Goal: Transaction & Acquisition: Book appointment/travel/reservation

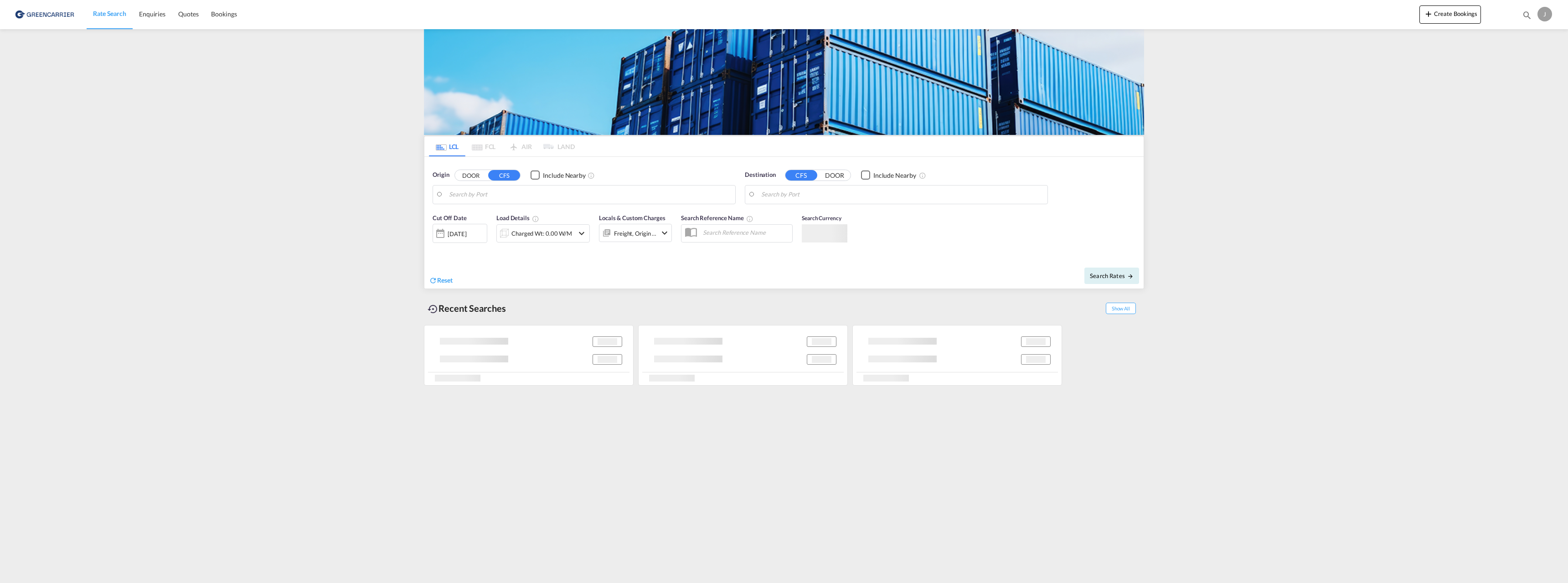
type input "[GEOGRAPHIC_DATA], NOOSL"
click at [809, 194] on input "Keelung (Chilung), TWKEL" at bounding box center [902, 195] width 282 height 14
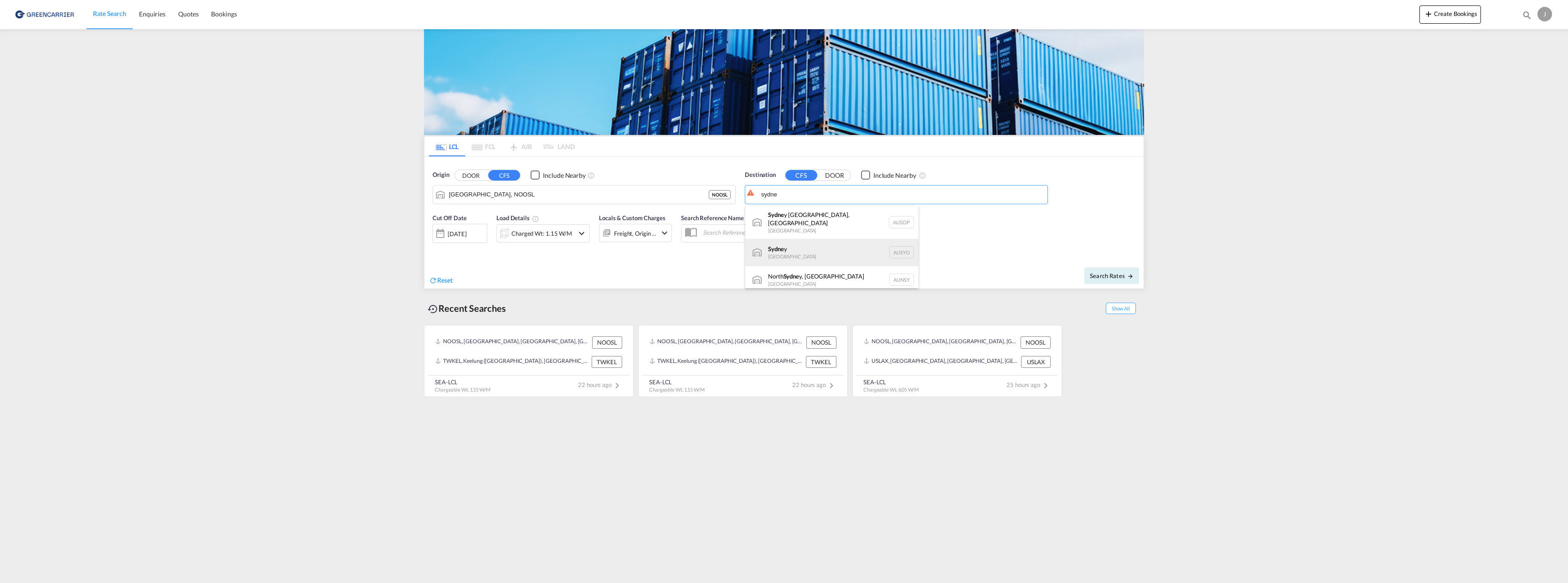
click at [808, 244] on div "Sydne y [GEOGRAPHIC_DATA] AUSYD" at bounding box center [832, 252] width 173 height 27
type input "[GEOGRAPHIC_DATA], AUSYD"
click at [463, 235] on div "[DATE]" at bounding box center [456, 234] width 19 height 8
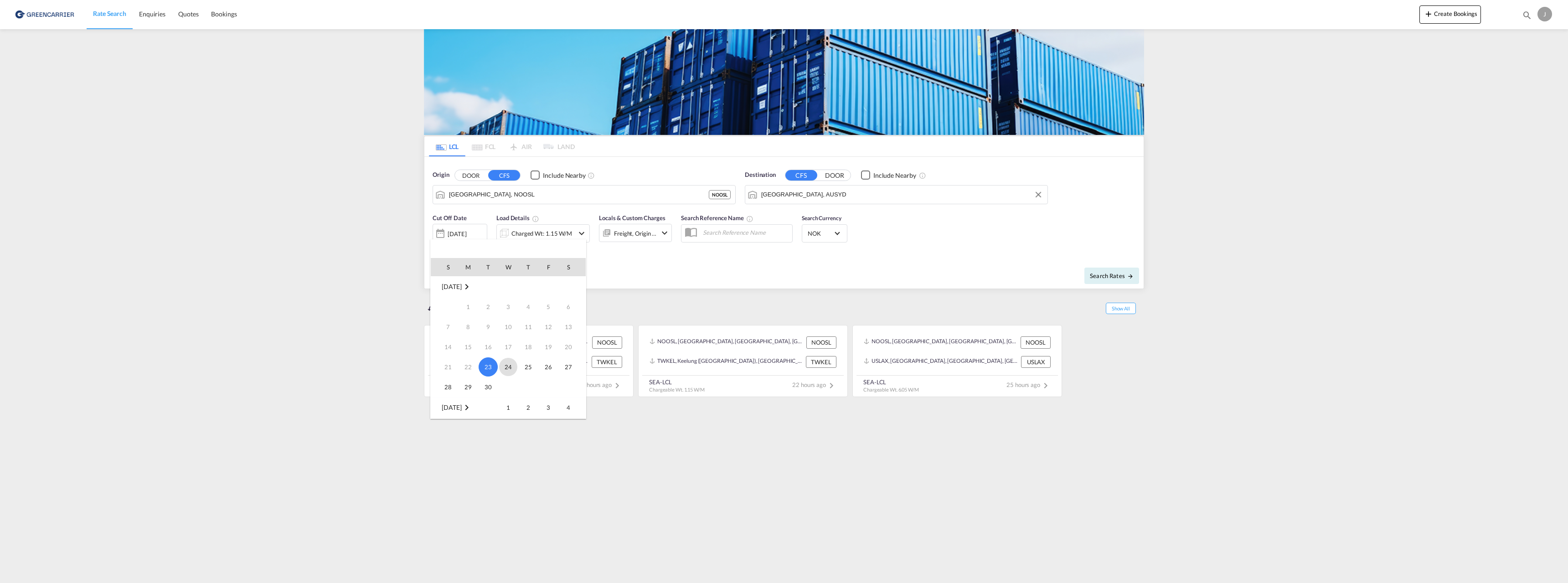
click at [503, 367] on span "24" at bounding box center [508, 367] width 18 height 18
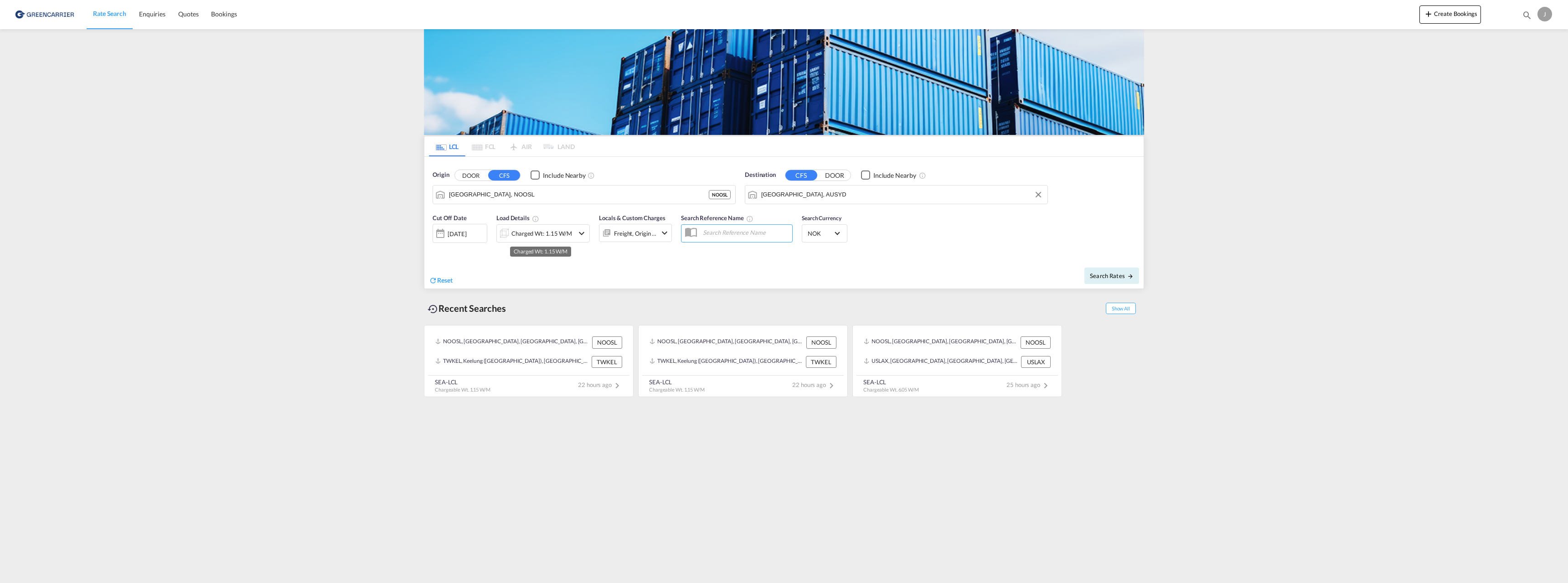
click at [545, 229] on div "Charged Wt: 1.15 W/M" at bounding box center [542, 234] width 60 height 13
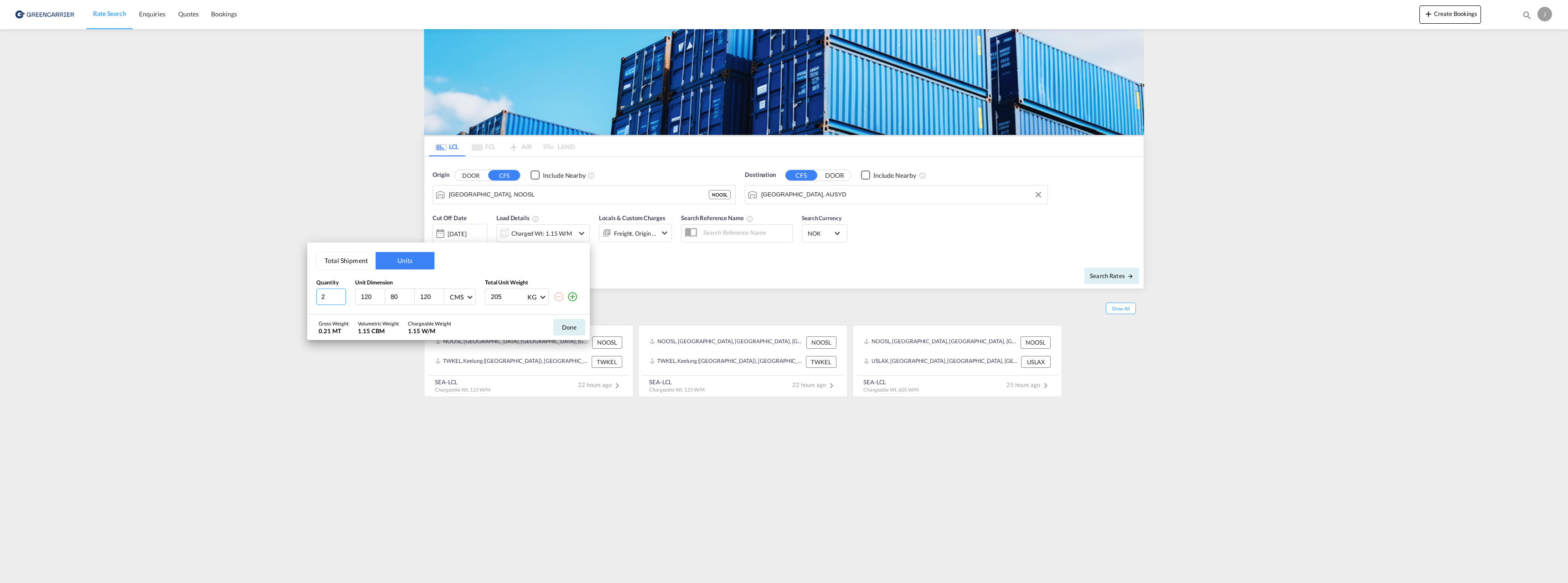
click at [342, 294] on input "2" at bounding box center [331, 297] width 29 height 16
type input "3"
click at [342, 294] on input "3" at bounding box center [331, 297] width 29 height 16
click at [364, 297] on input "120" at bounding box center [372, 297] width 25 height 8
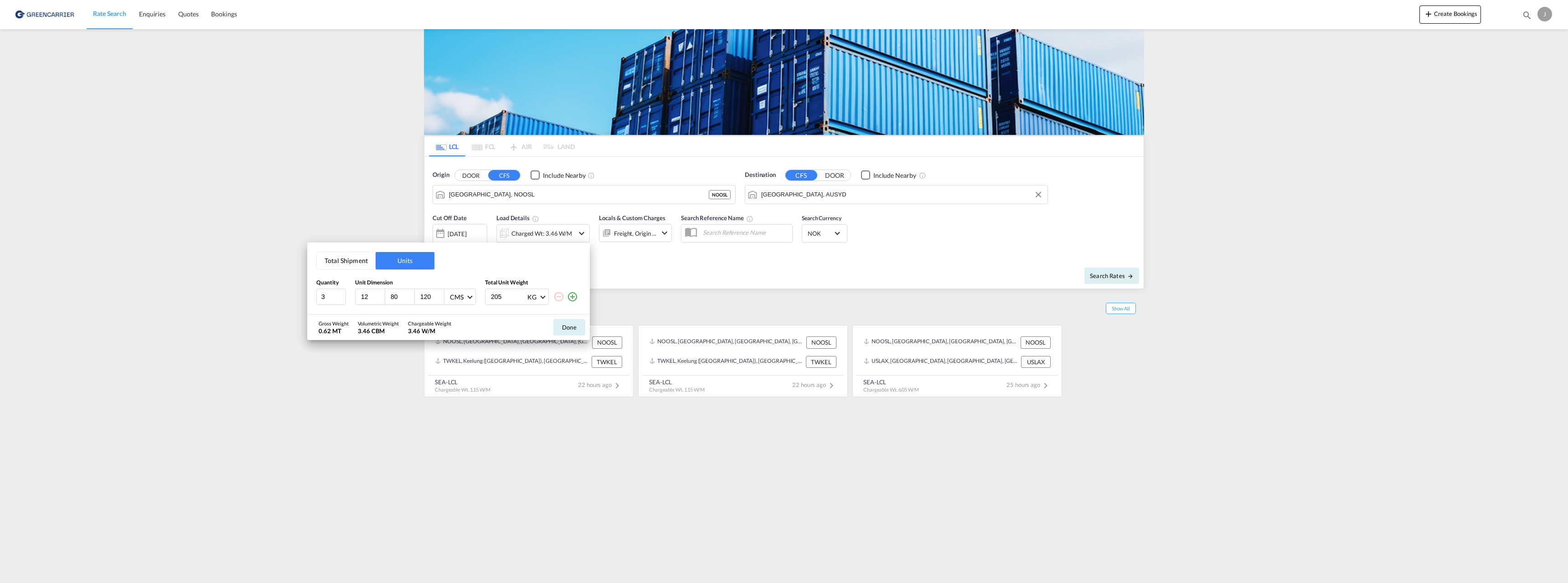
type input "120"
type input "80"
type input "105"
type input "820"
click at [576, 327] on button "Done" at bounding box center [569, 327] width 32 height 16
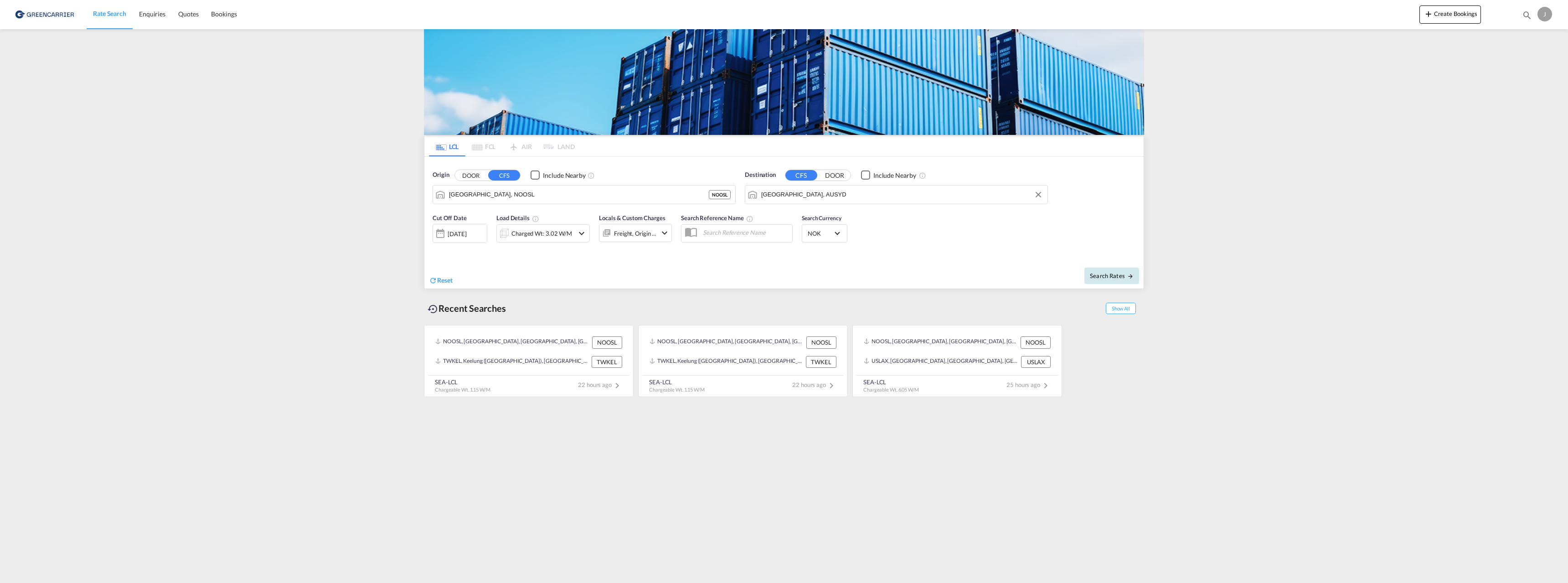
click at [1106, 275] on span "Search Rates" at bounding box center [1112, 276] width 44 height 7
type input "NOOSL to AUSYD / [DATE]"
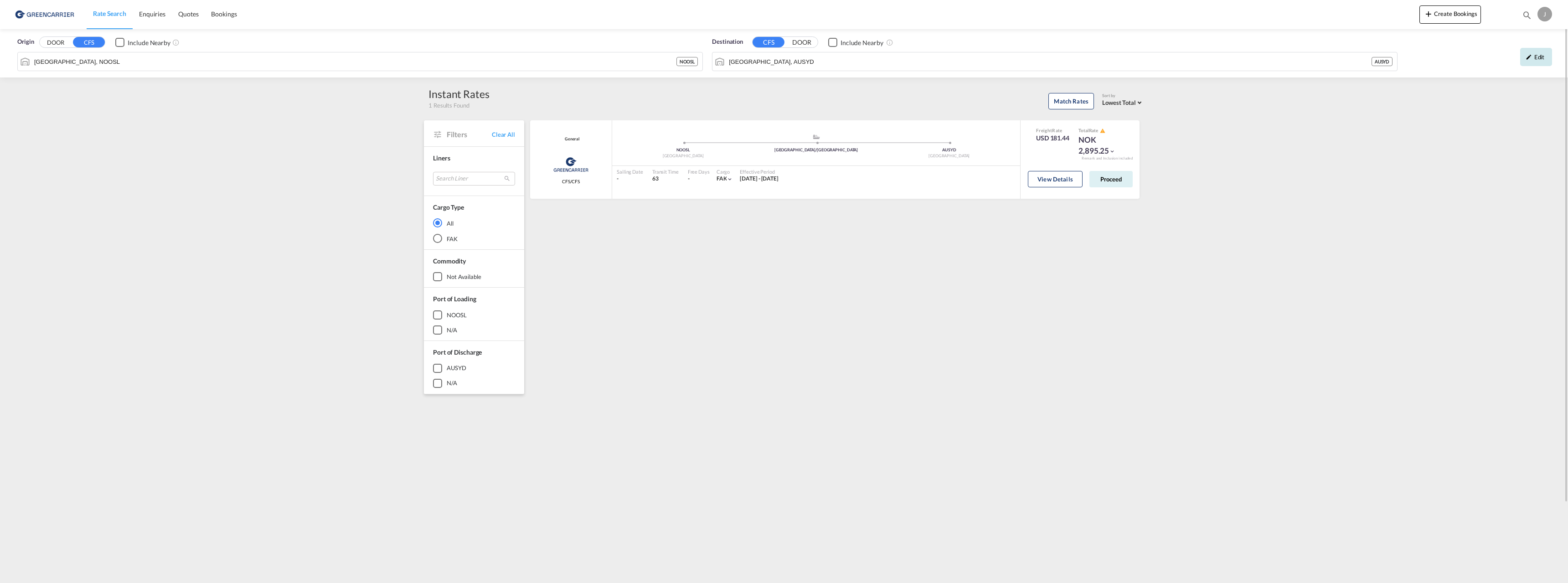
click at [1540, 51] on div "Edit" at bounding box center [1535, 57] width 32 height 18
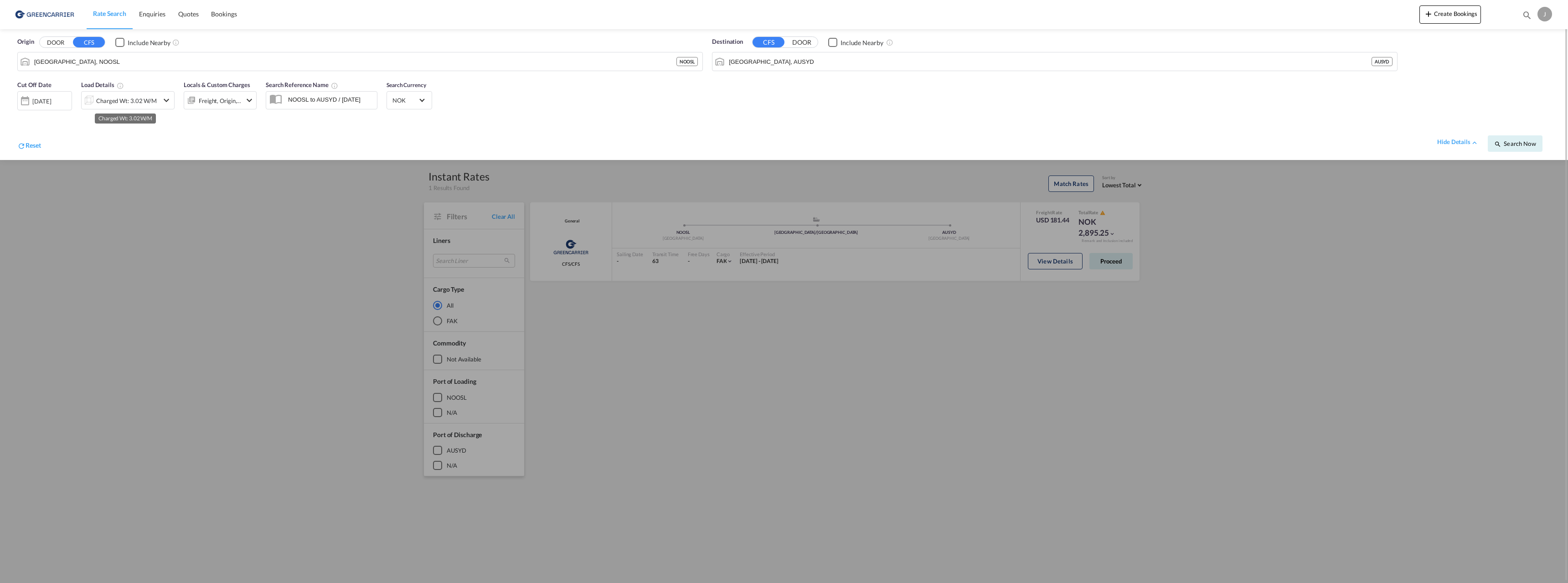
click at [114, 97] on div "Charged Wt: 3.02 W/M" at bounding box center [127, 101] width 60 height 13
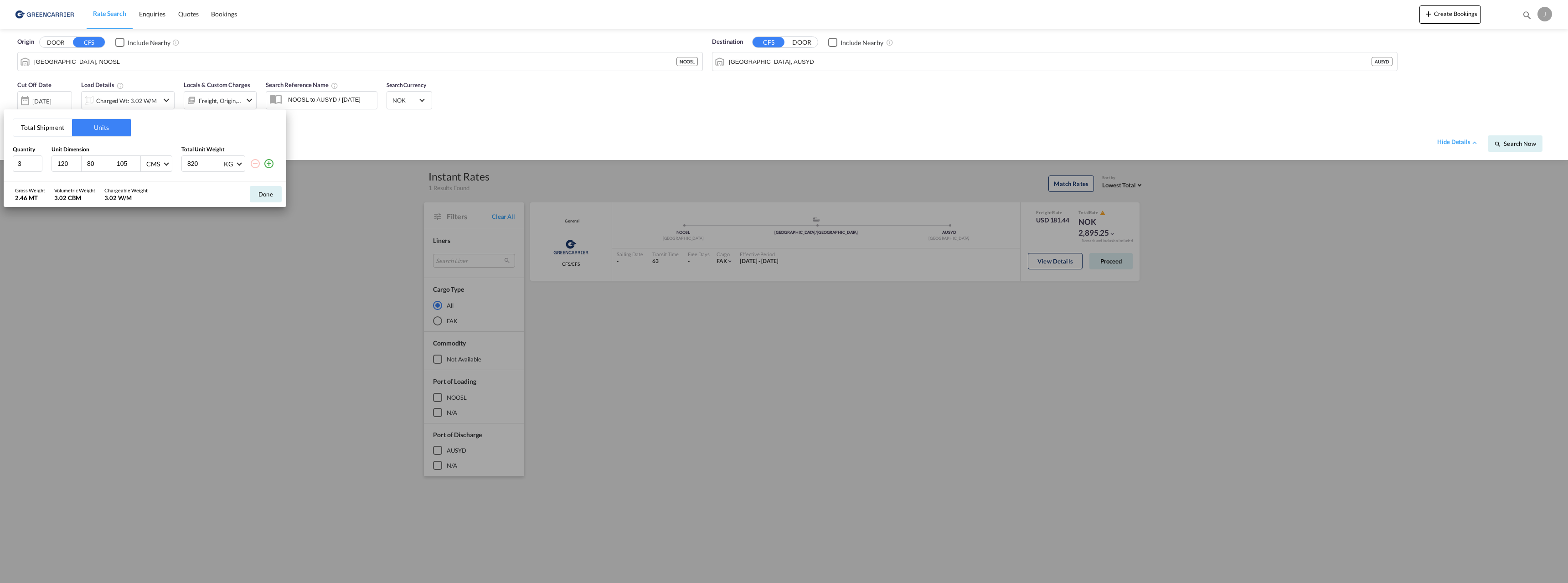
click at [261, 204] on div "Done" at bounding box center [266, 194] width 41 height 25
click at [262, 195] on button "Done" at bounding box center [266, 194] width 32 height 16
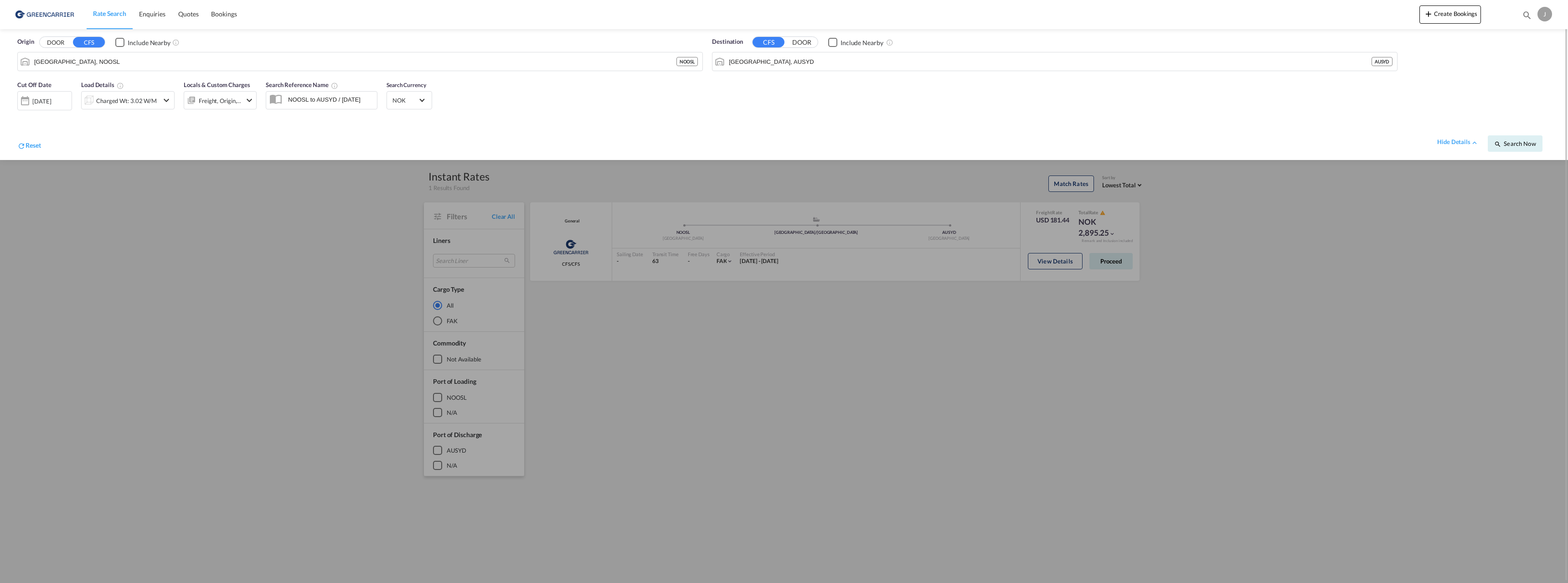
click at [1252, 253] on div at bounding box center [784, 291] width 1568 height 583
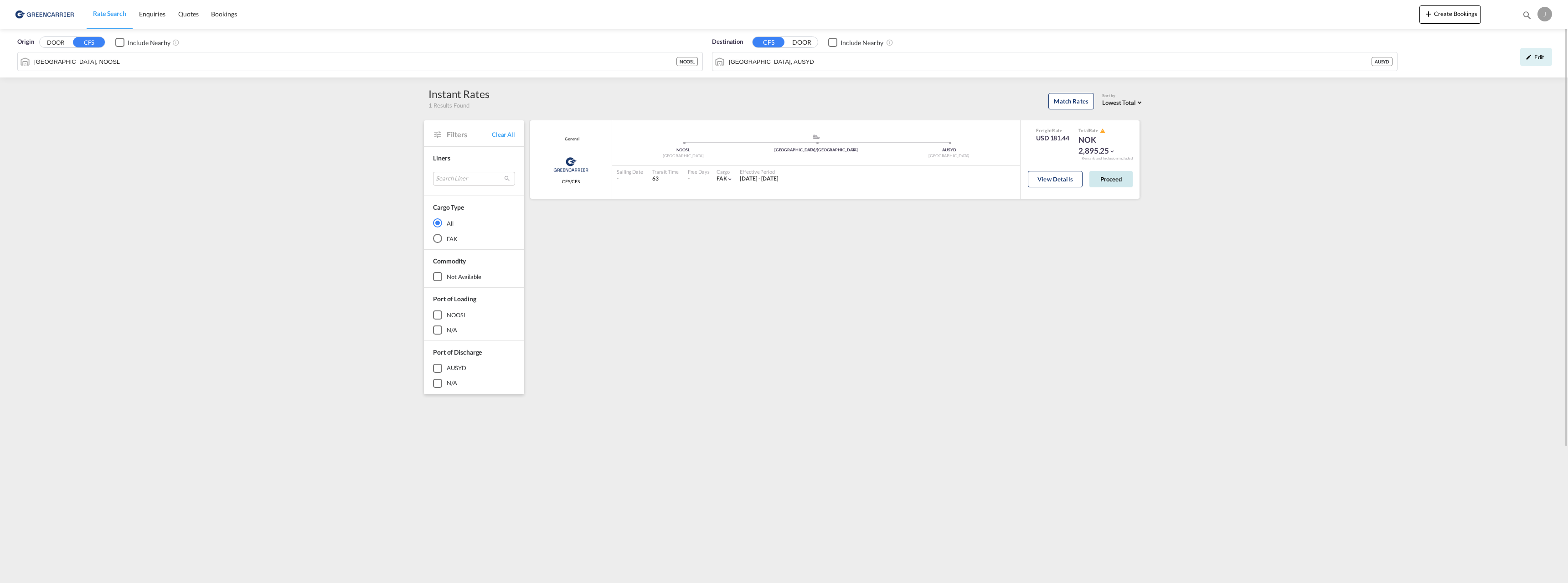
click at [1113, 174] on button "Proceed" at bounding box center [1110, 179] width 43 height 16
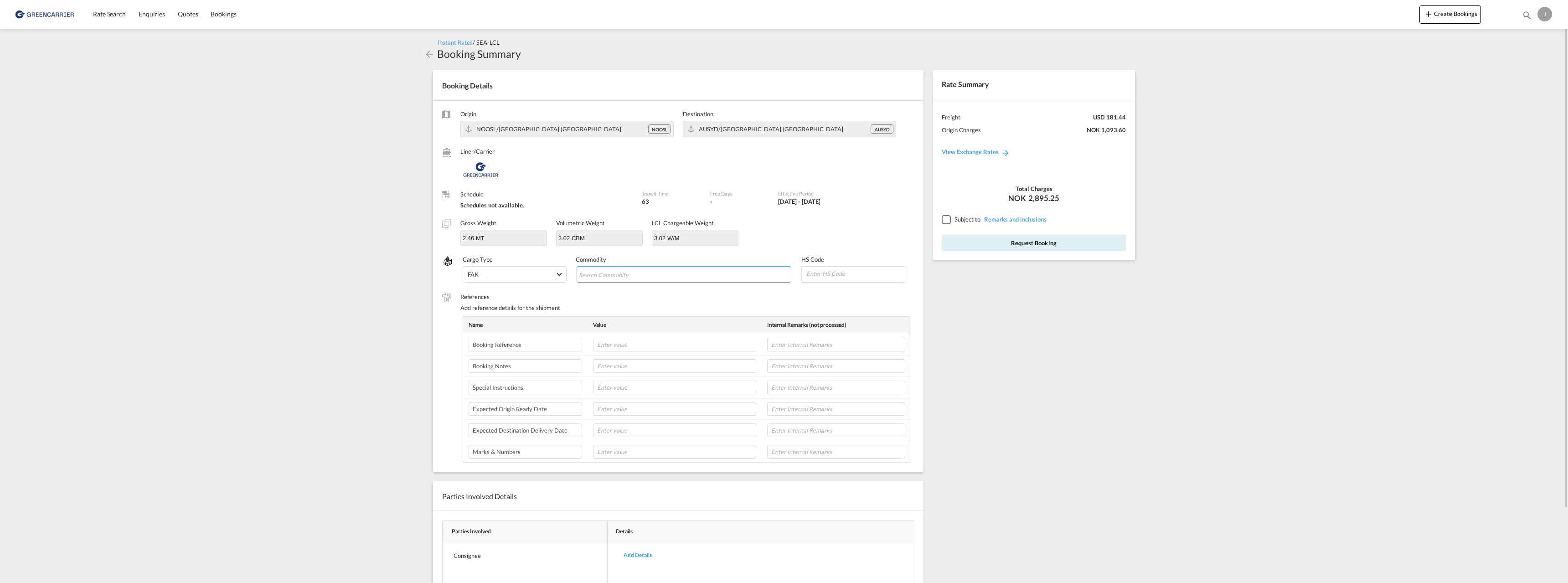
click at [609, 274] on input "Search Commodity" at bounding box center [620, 275] width 83 height 15
type input "[MEDICAL_DATA]"
type input "151610"
click at [624, 343] on input "text" at bounding box center [674, 344] width 164 height 14
paste input "173952"
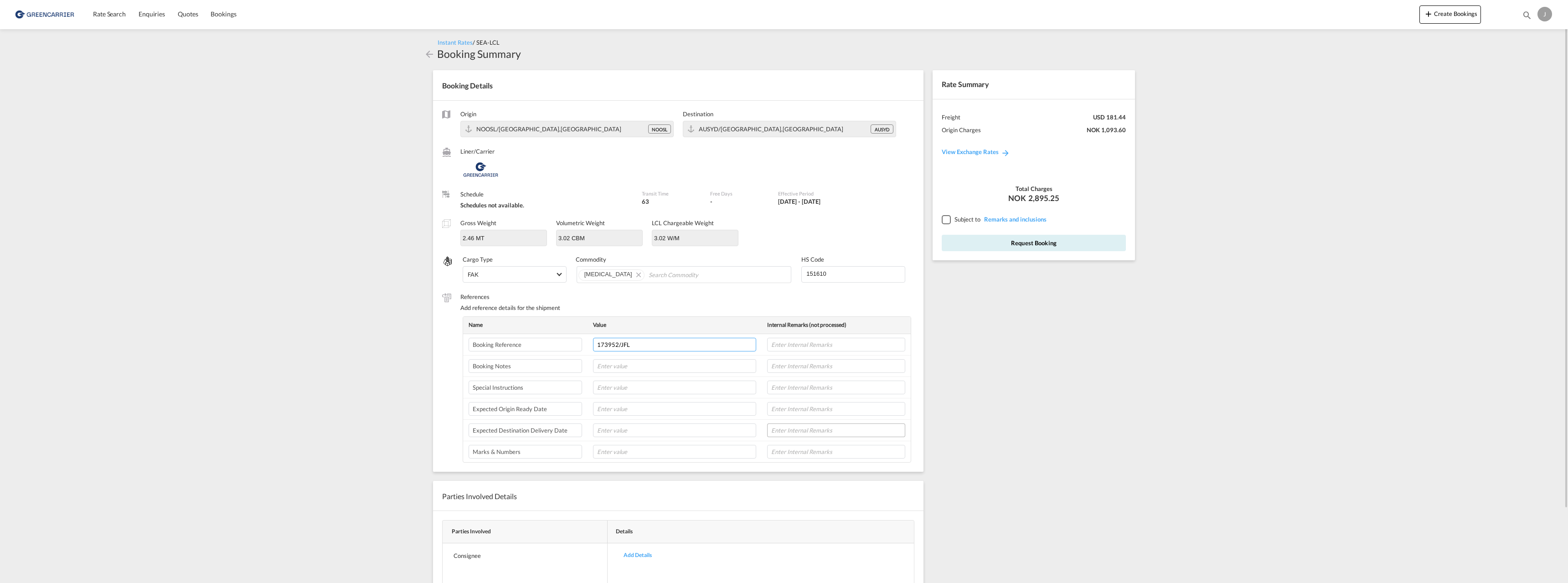
type input "173952/JFL"
click at [818, 432] on input "text" at bounding box center [836, 430] width 138 height 14
type input "29/11"
click at [653, 408] on input "text" at bounding box center [674, 409] width 164 height 14
type input "25/9"
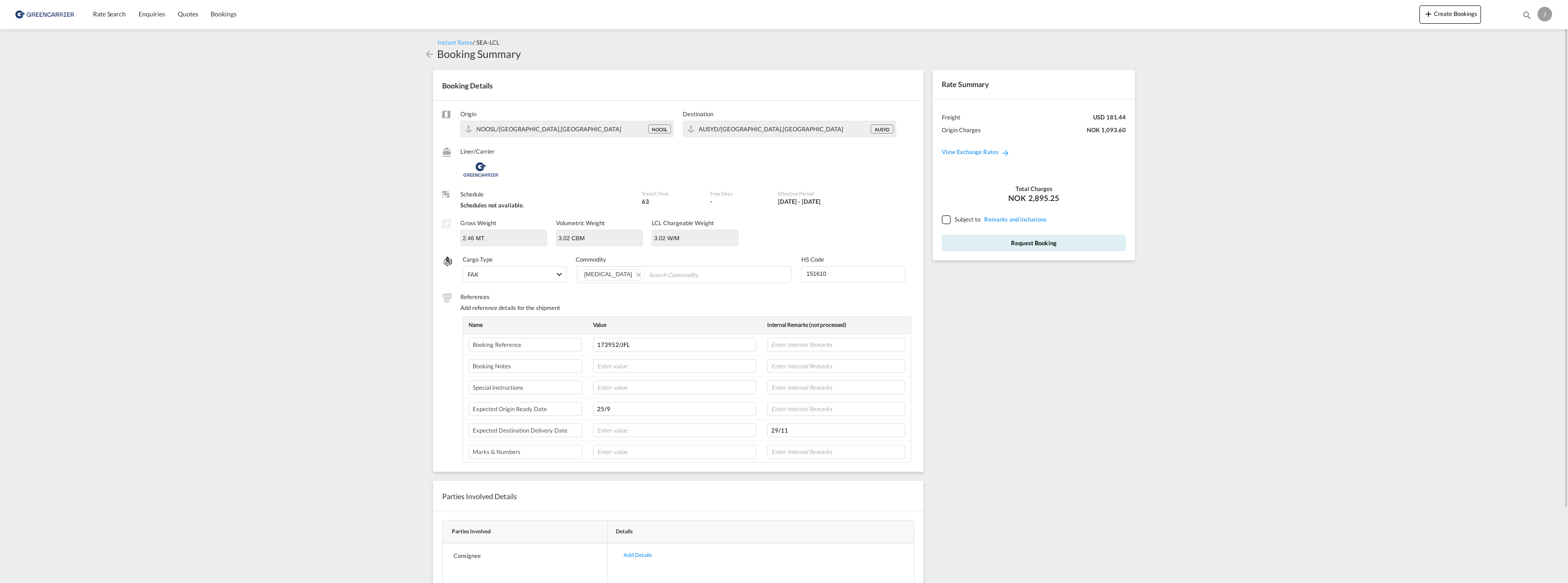
click at [950, 222] on div at bounding box center [946, 219] width 8 height 8
click at [1019, 246] on button "Request Booking" at bounding box center [1033, 243] width 184 height 16
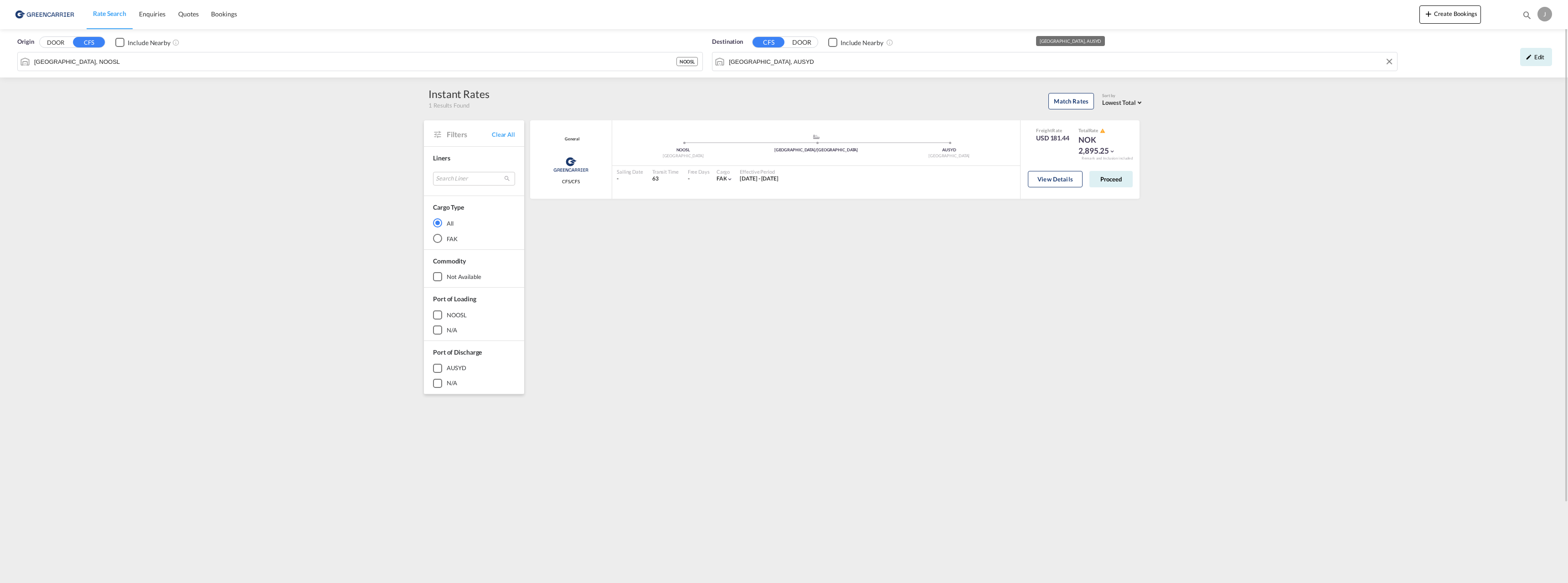
click at [791, 63] on input "[GEOGRAPHIC_DATA], AUSYD" at bounding box center [1060, 61] width 664 height 14
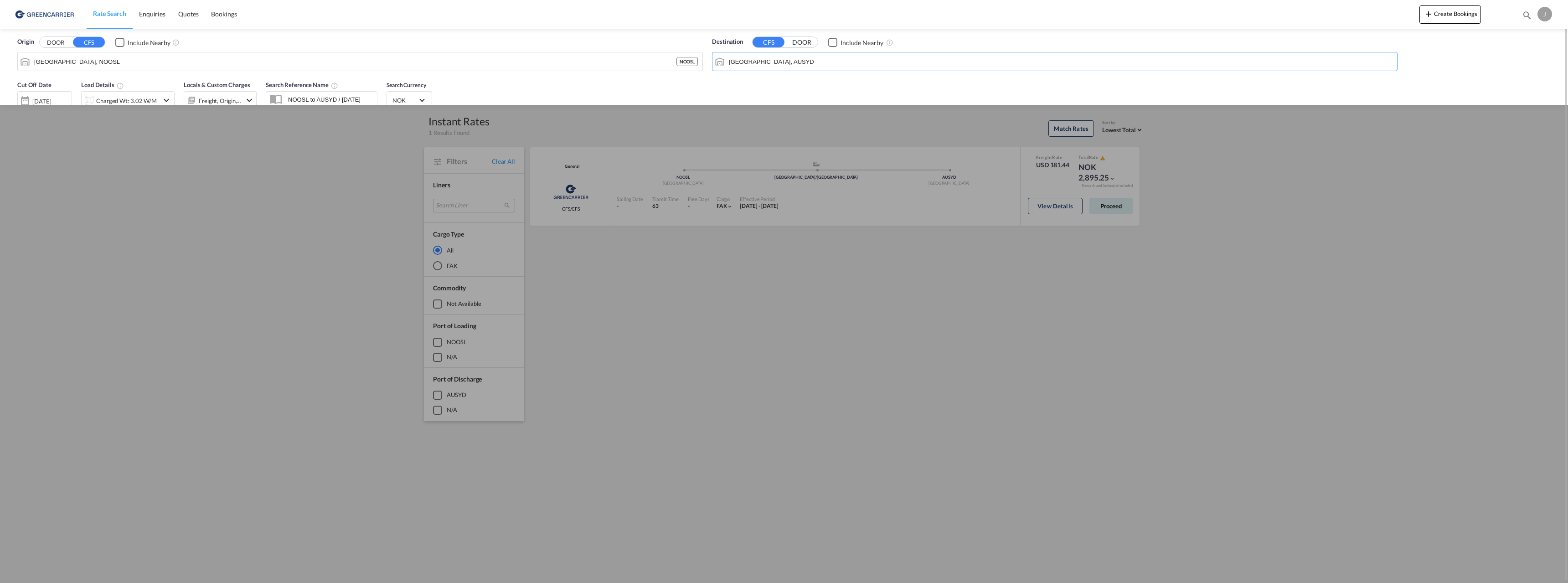
click at [791, 63] on input "[GEOGRAPHIC_DATA], AUSYD" at bounding box center [1060, 61] width 664 height 14
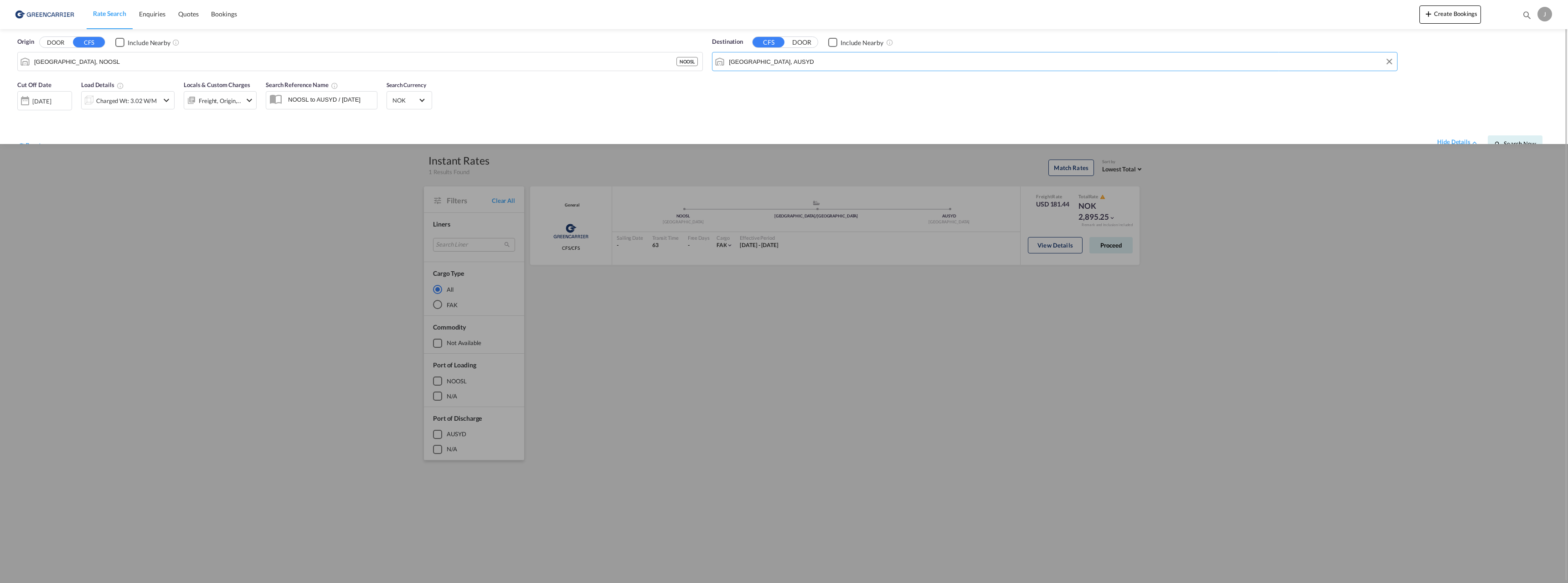
click at [791, 63] on input "[GEOGRAPHIC_DATA], AUSYD" at bounding box center [1060, 61] width 664 height 14
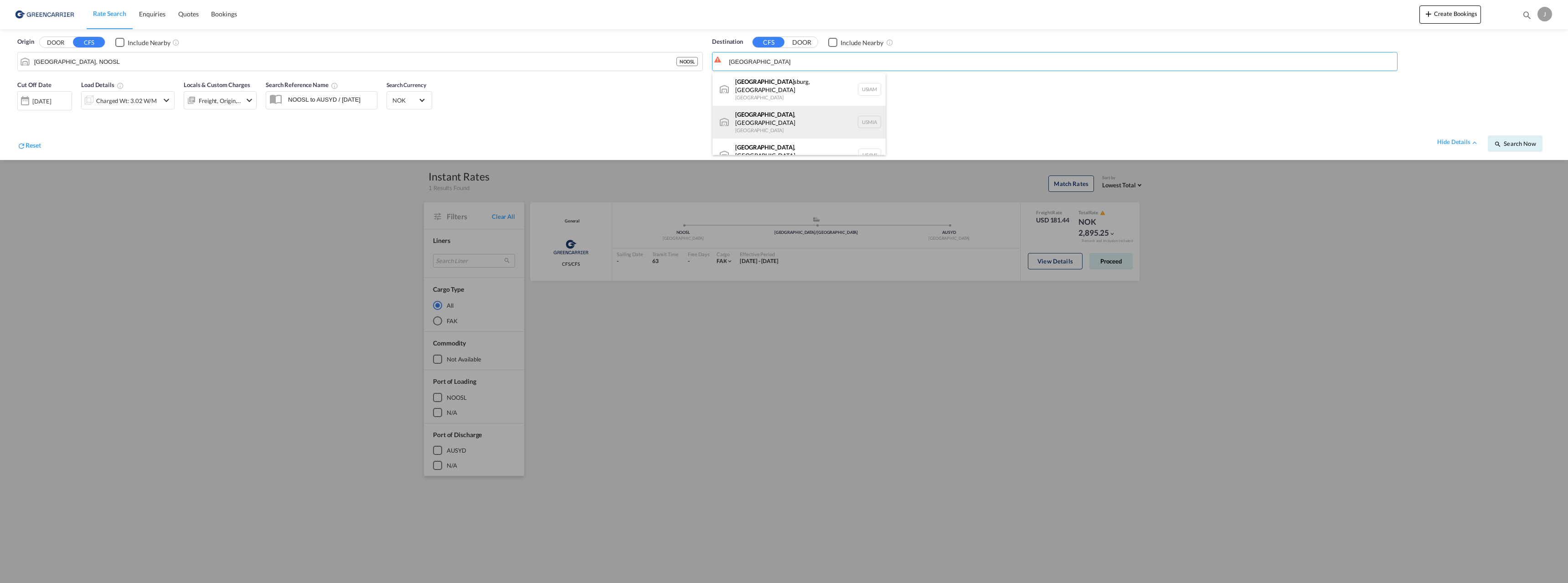
click at [764, 109] on div "[GEOGRAPHIC_DATA] , [GEOGRAPHIC_DATA] [GEOGRAPHIC_DATA] USMIA" at bounding box center [799, 122] width 173 height 33
type input "[GEOGRAPHIC_DATA], [GEOGRAPHIC_DATA], [GEOGRAPHIC_DATA]"
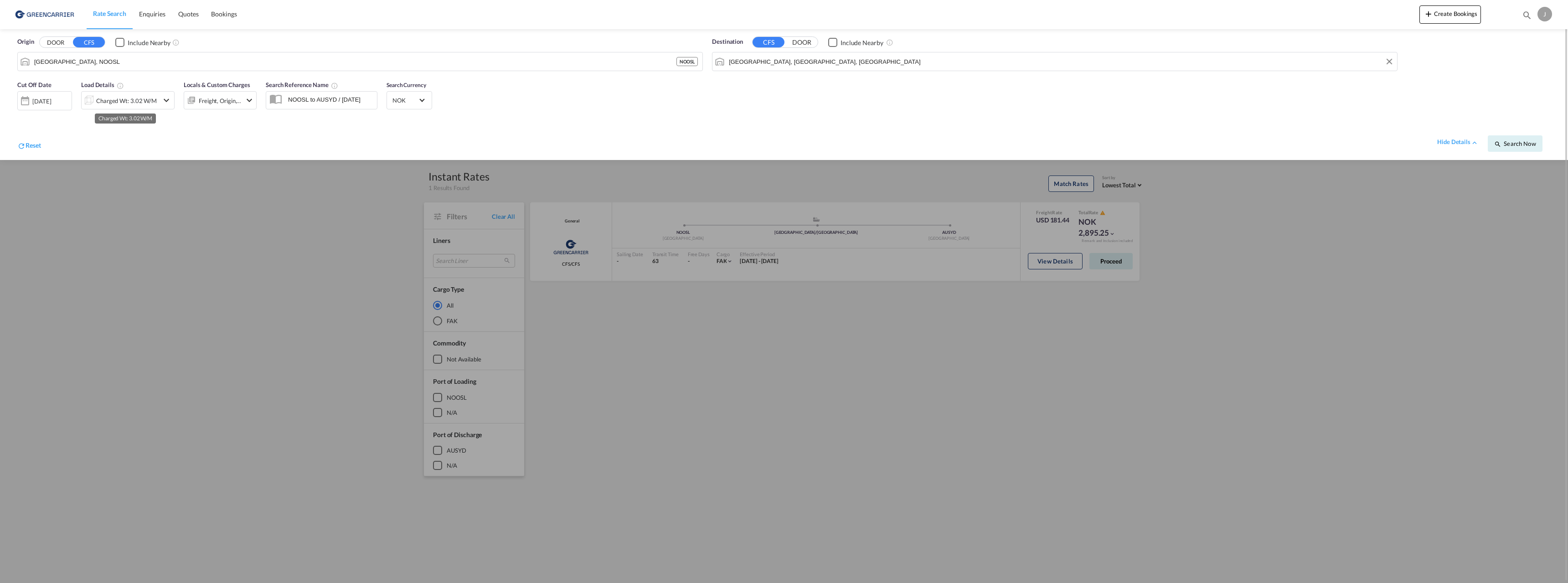
click at [114, 105] on div "Charged Wt: 3.02 W/M" at bounding box center [127, 101] width 60 height 13
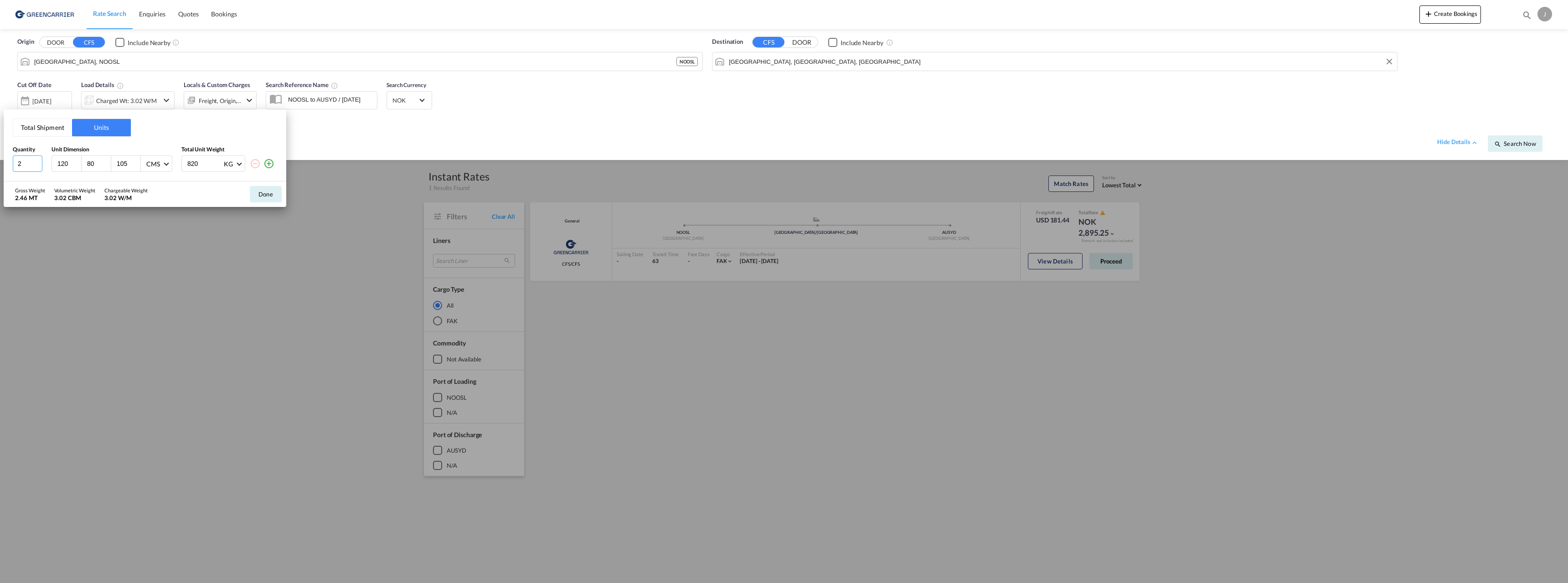
click at [35, 165] on input "2" at bounding box center [28, 164] width 29 height 16
type input "1"
click at [35, 165] on input "1" at bounding box center [28, 164] width 29 height 16
click at [121, 165] on input "105" at bounding box center [128, 164] width 25 height 8
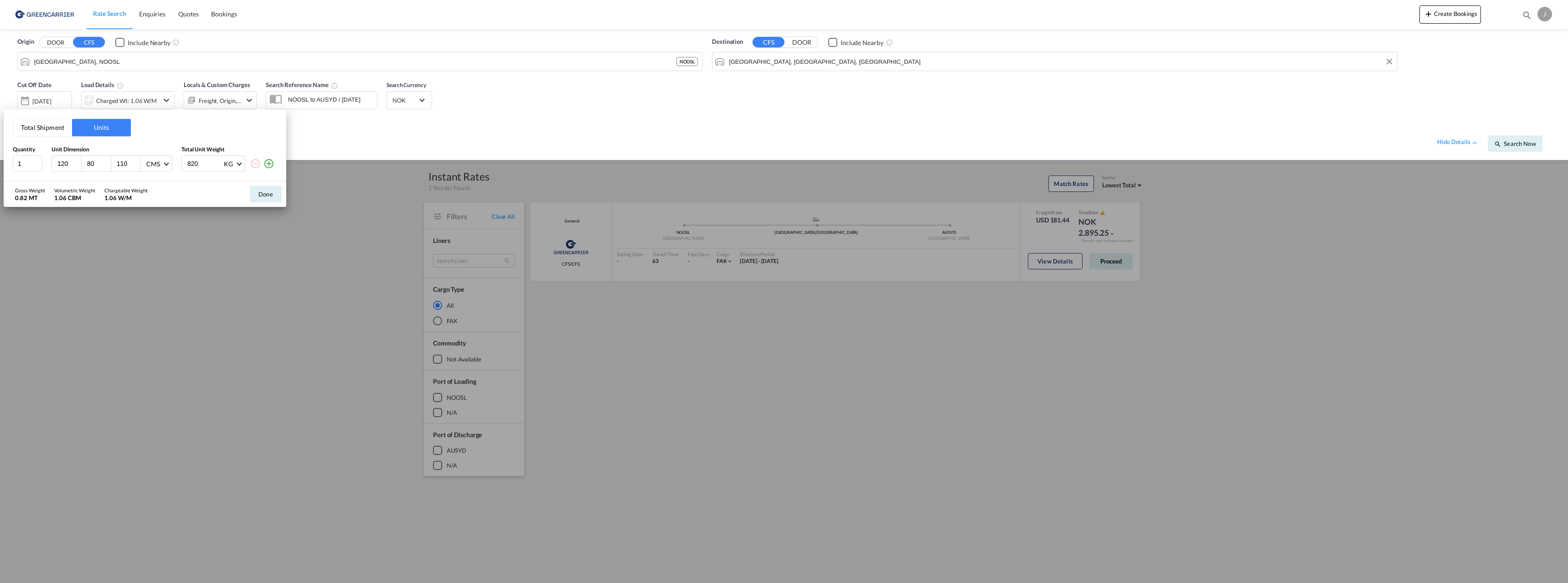
type input "110"
click at [192, 162] on input "820" at bounding box center [204, 164] width 37 height 16
type input "230"
click at [260, 193] on button "Done" at bounding box center [266, 194] width 32 height 16
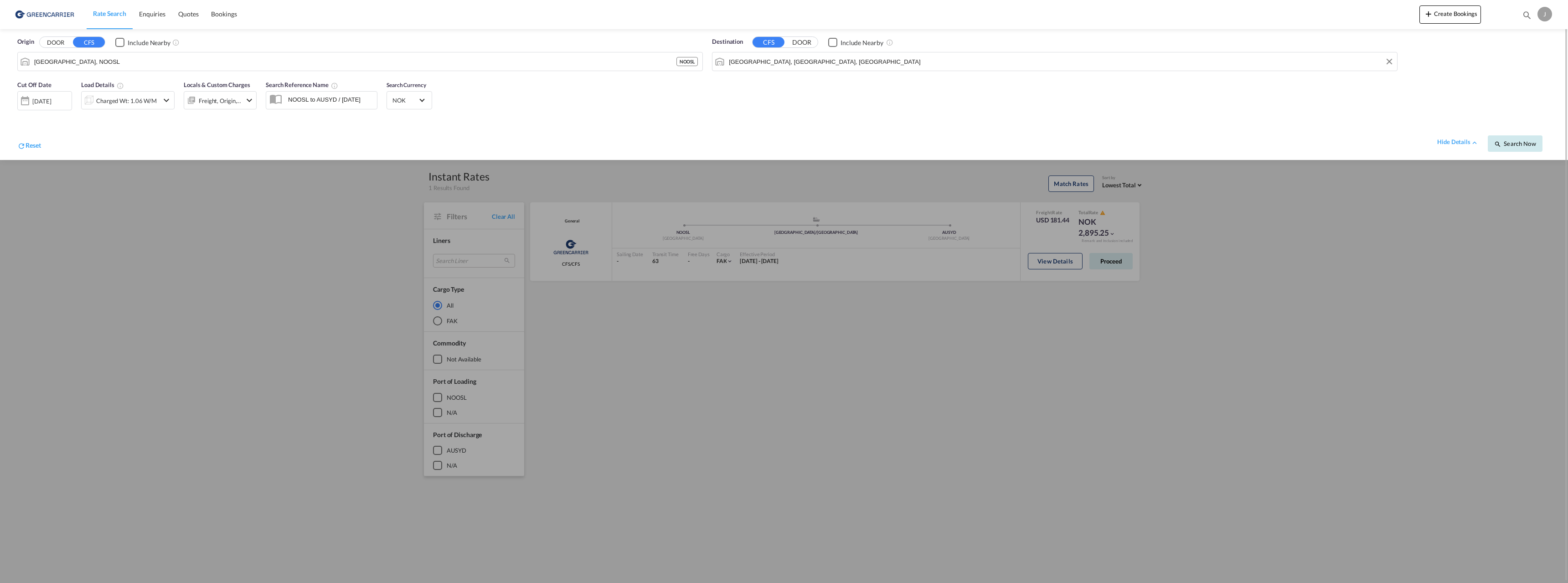
click at [1508, 146] on span "Search Now" at bounding box center [1515, 143] width 42 height 7
